Goal: Information Seeking & Learning: Learn about a topic

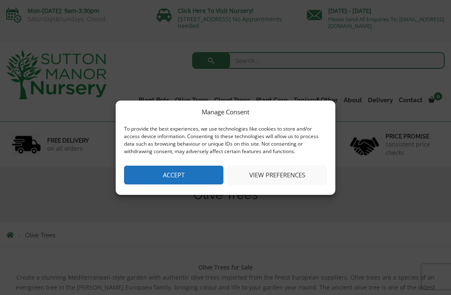
click at [196, 173] on button "Accept" at bounding box center [173, 175] width 99 height 19
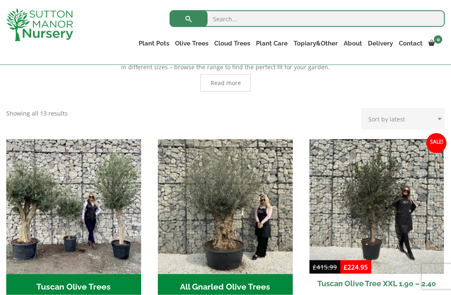
scroll to position [234, 0]
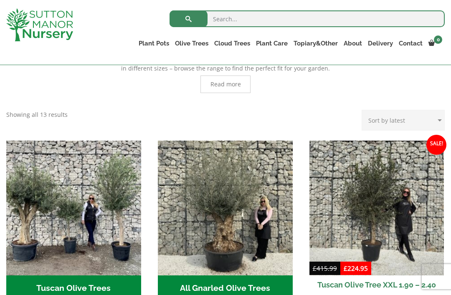
click at [429, 242] on img at bounding box center [376, 208] width 135 height 135
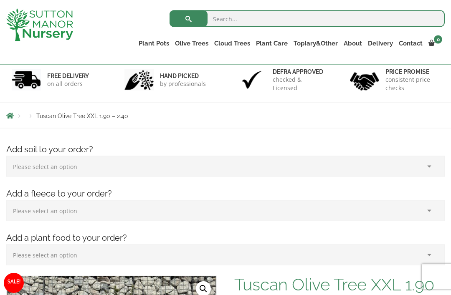
scroll to position [53, 0]
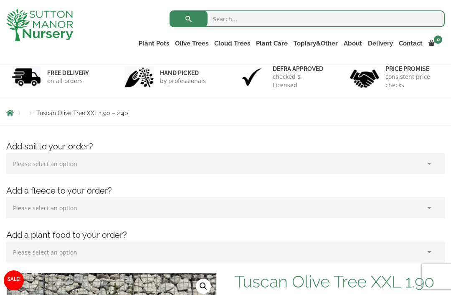
click at [430, 164] on select "Please select an option (x1) 75L Bag (£34.99) (x2) 75L Bag (£69.98) (x3) 75L Ba…" at bounding box center [225, 163] width 438 height 21
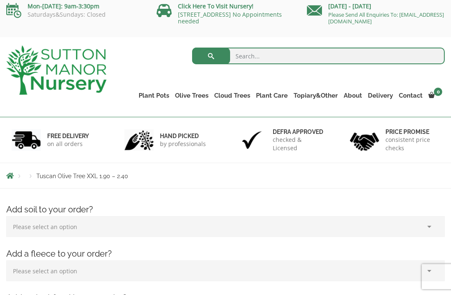
scroll to position [0, 0]
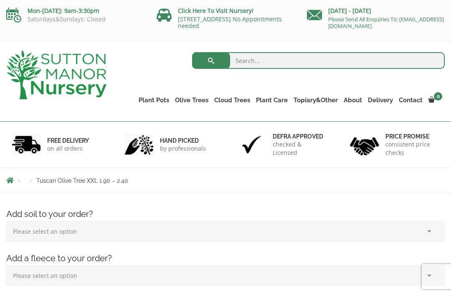
click at [0, 0] on link "Gnarled Olive Trees (Bella Range)" at bounding box center [0, 0] width 0 height 0
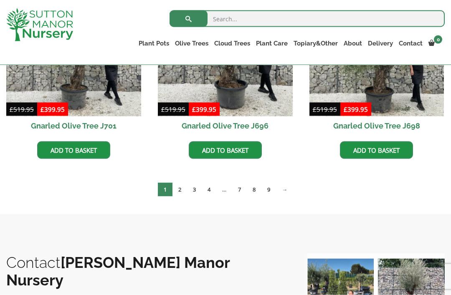
scroll to position [305, 0]
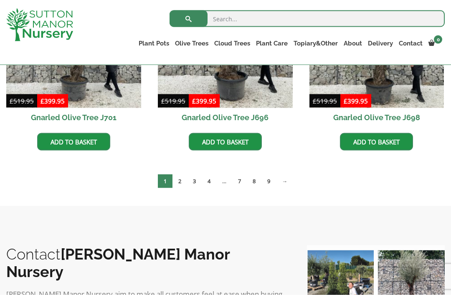
click at [288, 179] on link "→" at bounding box center [284, 181] width 17 height 14
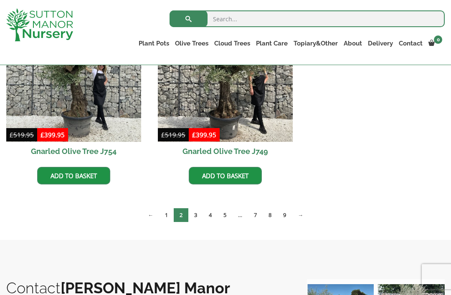
scroll to position [494, 0]
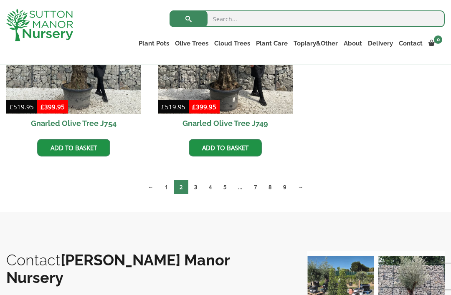
click at [303, 185] on link "→" at bounding box center [300, 187] width 17 height 14
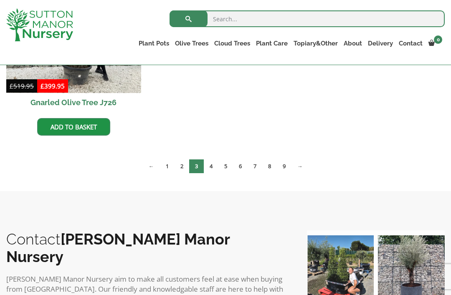
scroll to position [703, 0]
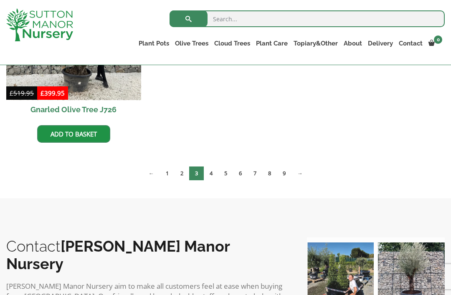
click at [0, 0] on link "Gnarled Olive Trees (Grande Range)" at bounding box center [0, 0] width 0 height 0
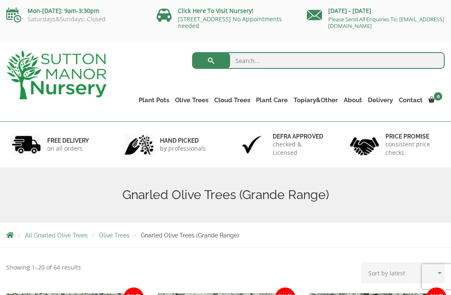
click at [0, 0] on link "Gnarled Olive Trees (Bella Range)" at bounding box center [0, 0] width 0 height 0
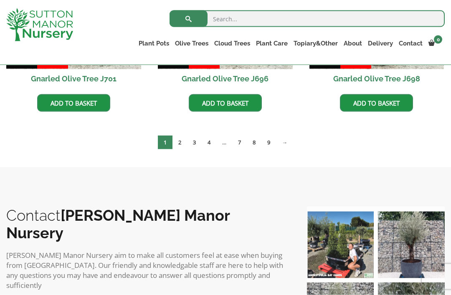
scroll to position [348, 0]
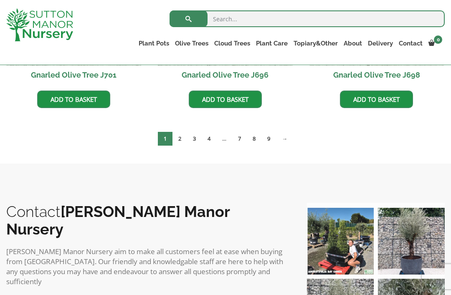
click at [214, 138] on link "4" at bounding box center [209, 139] width 15 height 14
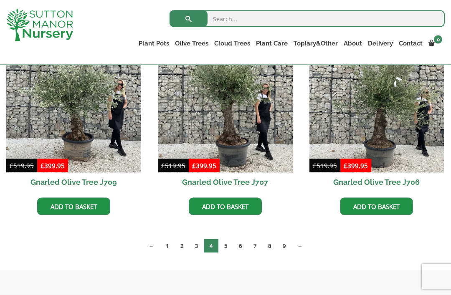
scroll to position [631, 0]
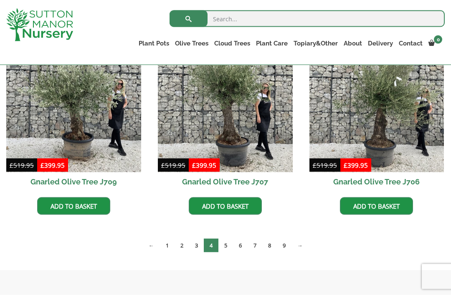
click at [303, 245] on link "→" at bounding box center [299, 246] width 17 height 14
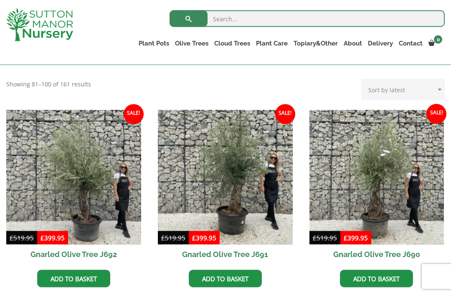
scroll to position [170, 0]
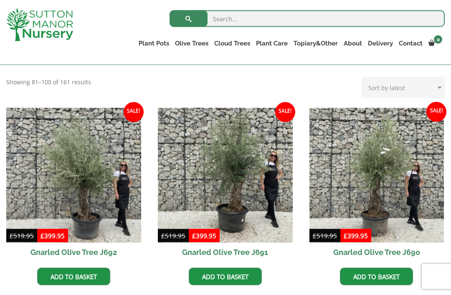
click at [380, 43] on link "Delivery" at bounding box center [380, 44] width 31 height 12
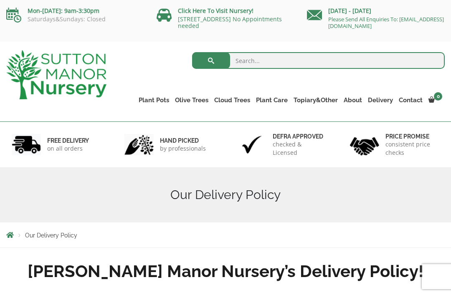
scroll to position [19, 0]
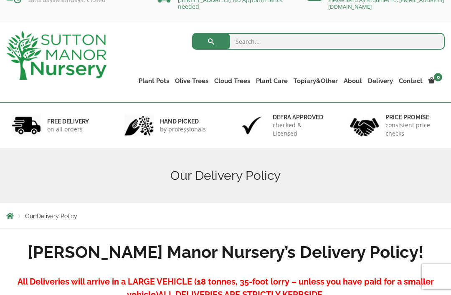
click at [0, 0] on ul "Ilex Crenata Cloud Trees Castlewellan Ligustrum Pom Poms" at bounding box center [0, 0] width 0 height 0
click at [278, 68] on ul "Plant Pots Resin Bonded Pots The Amalfi Pots The Milan Pots The Capri Pots The …" at bounding box center [290, 75] width 309 height 38
click at [0, 0] on link "Soil" at bounding box center [0, 0] width 0 height 0
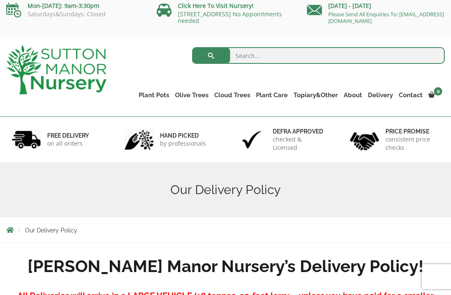
scroll to position [0, 0]
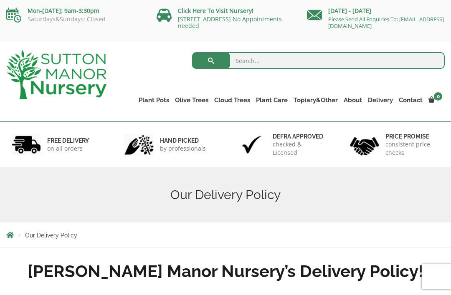
click at [0, 0] on link "Plateau Olive Trees (Mesa Range)" at bounding box center [0, 0] width 0 height 0
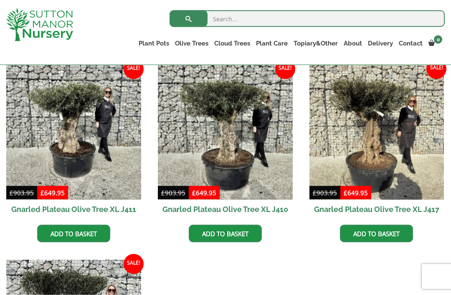
scroll to position [358, 0]
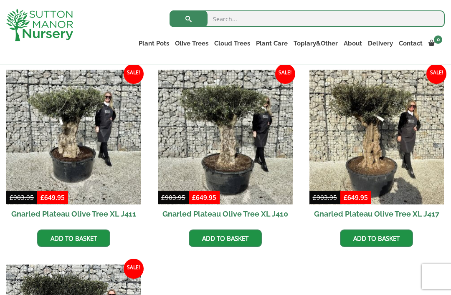
click at [0, 0] on link "Multi Stem Olives (Arcadia Range)" at bounding box center [0, 0] width 0 height 0
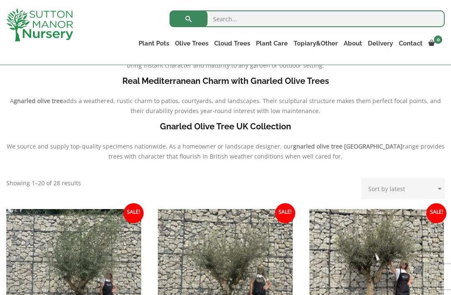
scroll to position [216, 0]
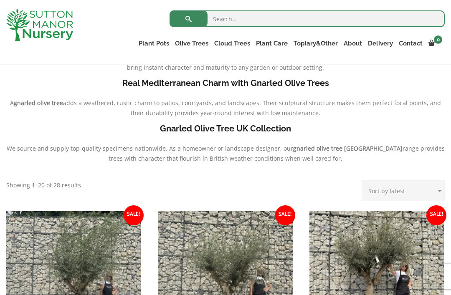
click at [0, 0] on link "Gnarled Olive Trees (Bella Range)" at bounding box center [0, 0] width 0 height 0
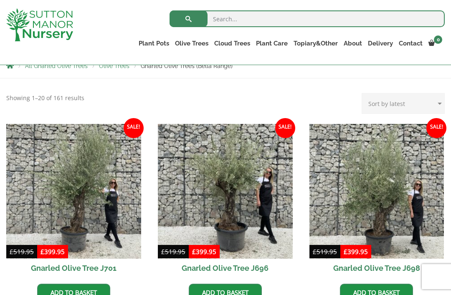
scroll to position [154, 0]
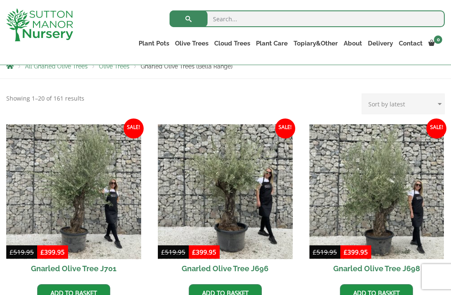
click at [398, 192] on img at bounding box center [376, 191] width 135 height 135
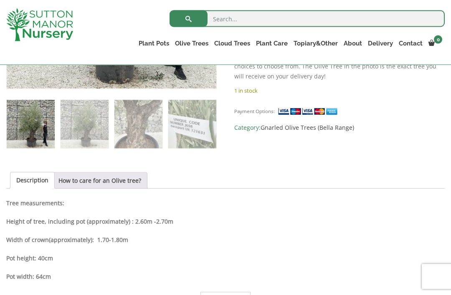
scroll to position [449, 0]
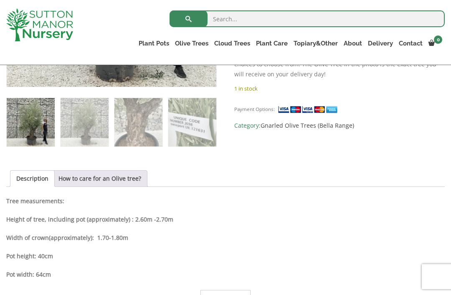
click at [111, 177] on link "How to care for an Olive tree?" at bounding box center [99, 179] width 83 height 16
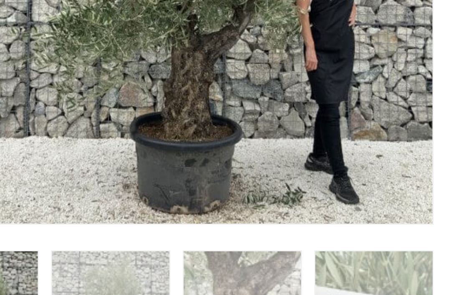
scroll to position [334, 0]
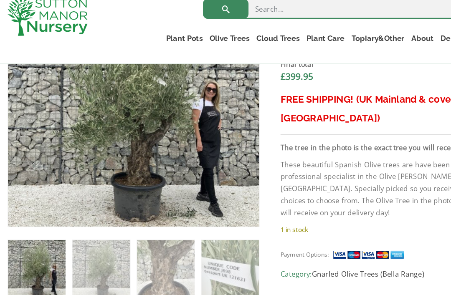
click at [343, 131] on strong "The tree in the photo is the exact tree you will receive on your delivery day." at bounding box center [339, 135] width 210 height 8
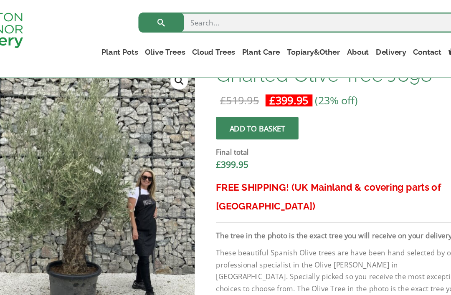
scroll to position [271, 0]
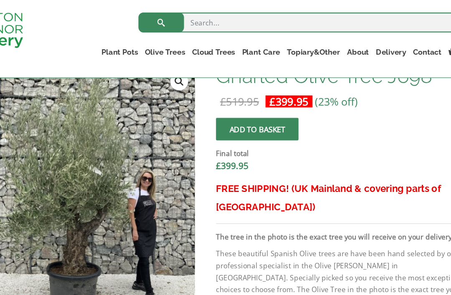
click at [0, 0] on link "Big Bell Pots" at bounding box center [0, 0] width 0 height 0
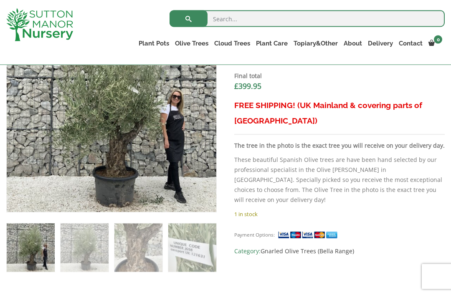
scroll to position [323, 0]
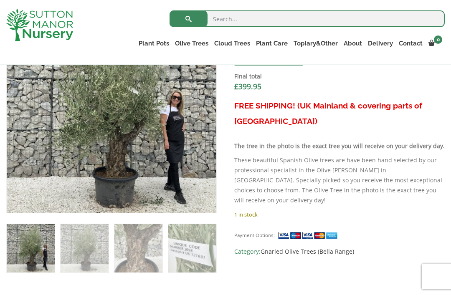
click at [430, 213] on p "1 in stock" at bounding box center [339, 214] width 210 height 10
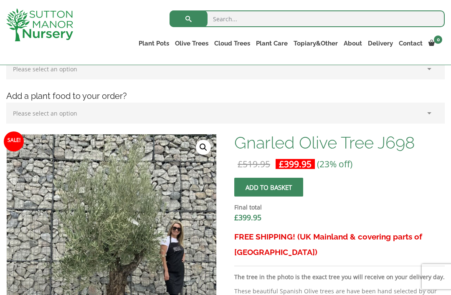
scroll to position [191, 0]
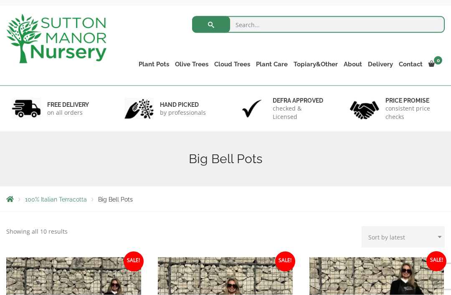
scroll to position [25, 0]
